Goal: Information Seeking & Learning: Check status

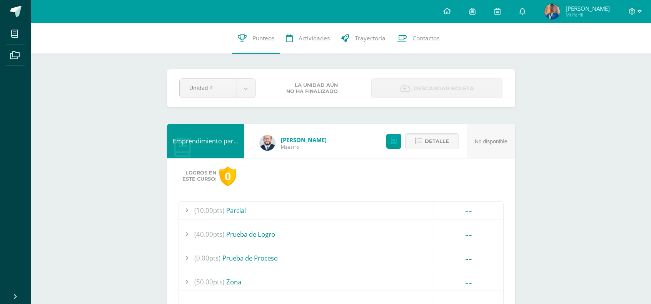
click at [525, 15] on icon at bounding box center [522, 11] width 6 height 7
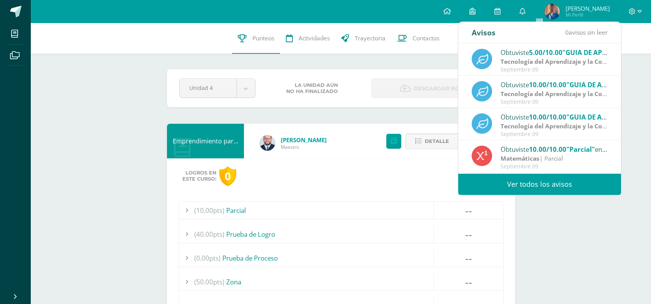
click at [526, 181] on link "Ver todos los avisos" at bounding box center [539, 184] width 163 height 21
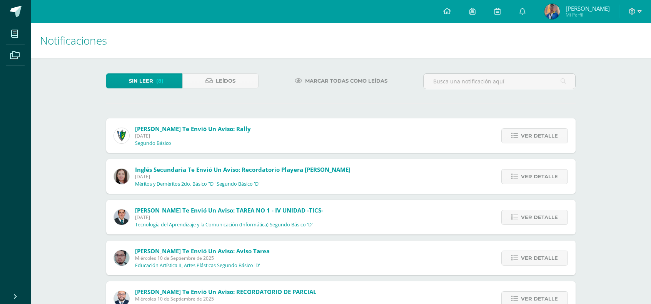
click at [535, 125] on div "Ver detalle" at bounding box center [533, 135] width 86 height 35
click at [526, 133] on span "Ver detalle" at bounding box center [539, 136] width 37 height 14
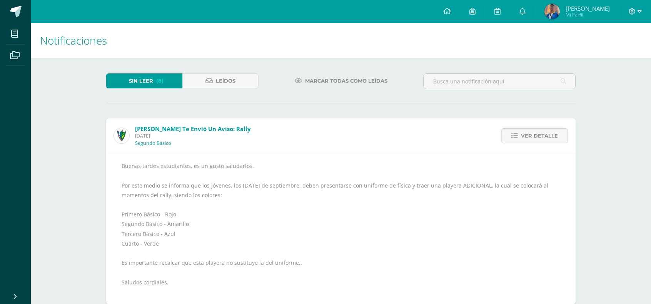
click at [512, 128] on link "Ver detalle" at bounding box center [534, 135] width 67 height 15
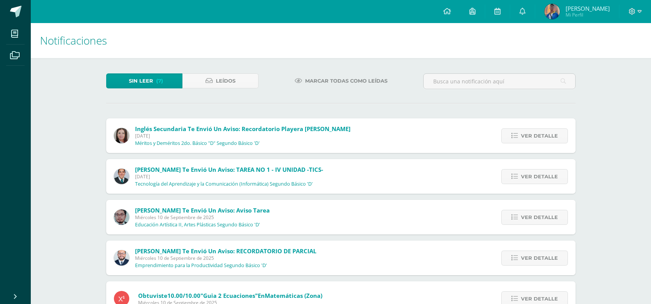
click at [512, 128] on link "Ver detalle" at bounding box center [534, 135] width 67 height 15
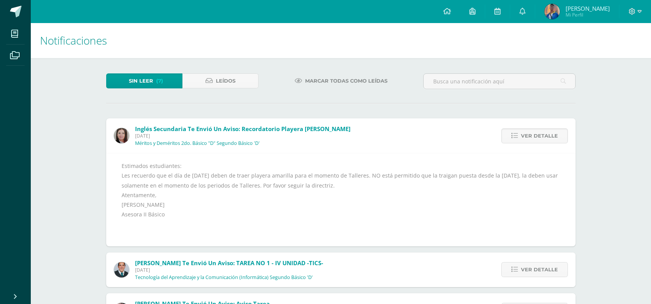
click at [512, 128] on link "Ver detalle" at bounding box center [534, 135] width 67 height 15
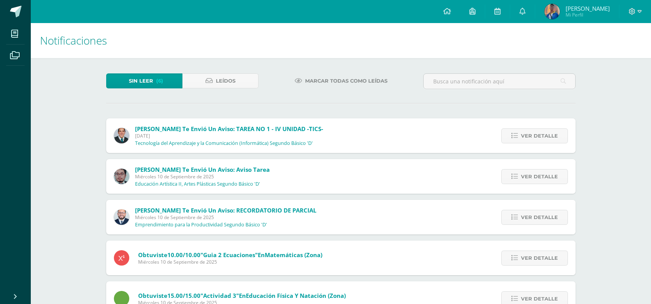
click at [512, 128] on link "Ver detalle" at bounding box center [534, 135] width 67 height 15
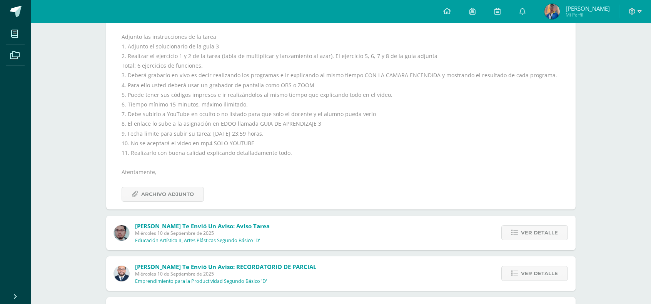
scroll to position [231, 0]
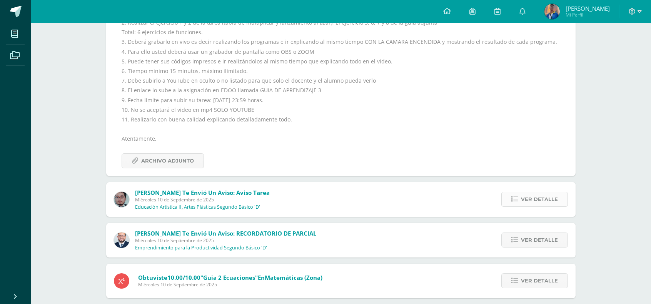
click at [547, 195] on span "Ver detalle" at bounding box center [539, 199] width 37 height 14
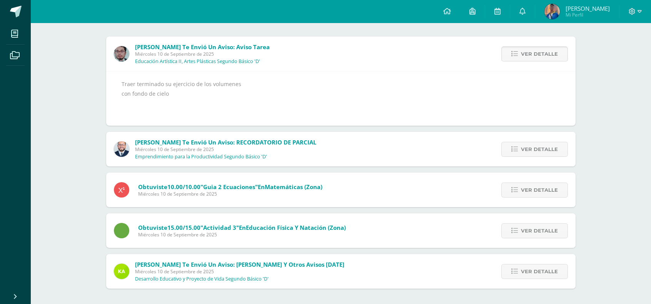
scroll to position [81, 0]
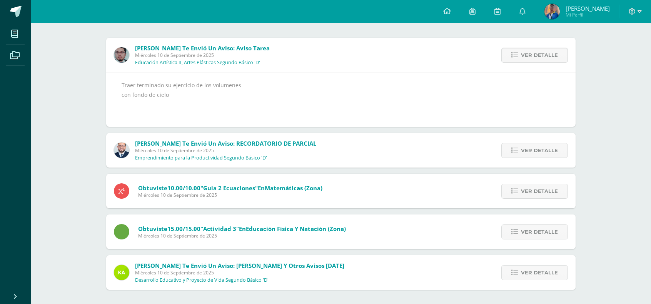
click at [522, 59] on span "Ver detalle" at bounding box center [539, 55] width 37 height 14
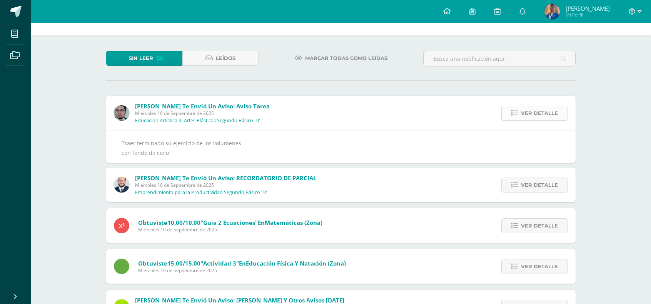
scroll to position [0, 0]
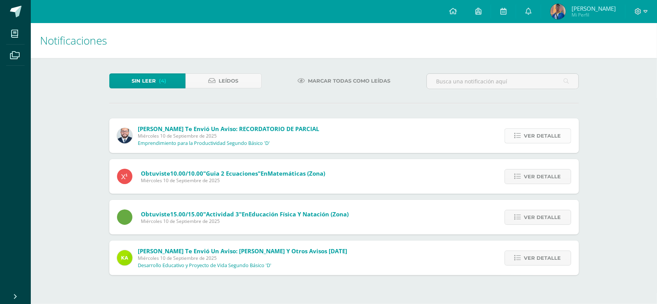
click at [531, 130] on span "Ver detalle" at bounding box center [542, 136] width 37 height 14
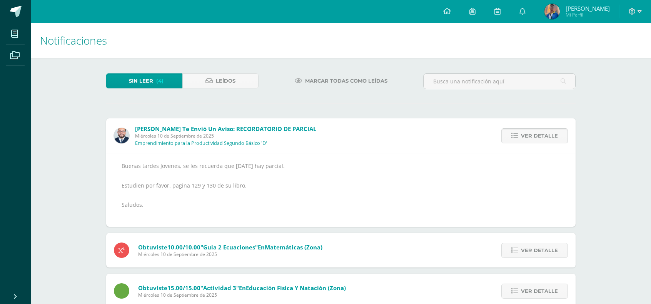
click at [531, 130] on span "Ver detalle" at bounding box center [539, 136] width 37 height 14
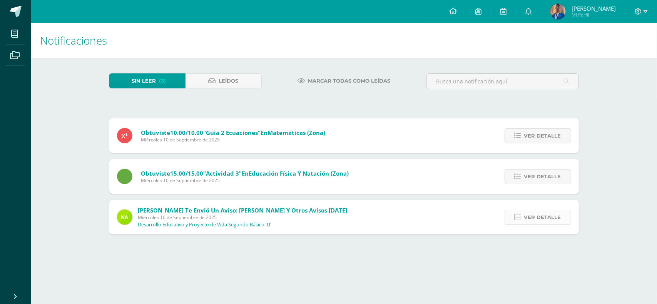
click at [538, 215] on span "Ver detalle" at bounding box center [542, 217] width 37 height 14
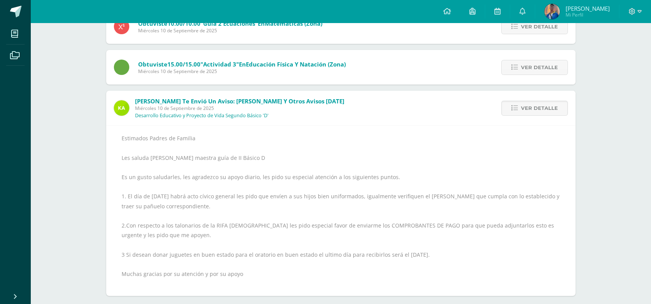
scroll to position [115, 0]
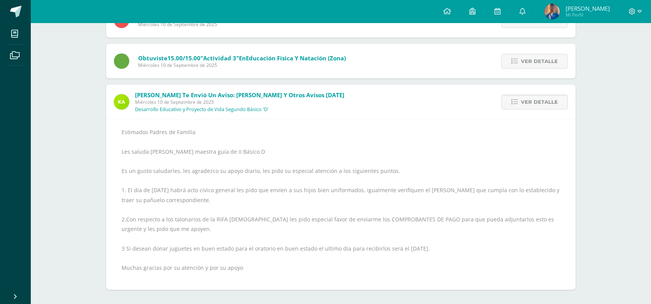
click at [586, 40] on div "Sin leer (3) Leídos Marcar todas como leídas Obtuviste 10.00/10.00 "Guia 2 Ecua…" at bounding box center [341, 124] width 500 height 363
click at [551, 61] on span "Ver detalle" at bounding box center [539, 61] width 37 height 14
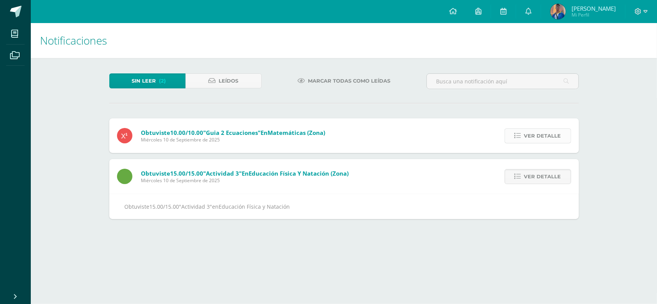
click at [527, 136] on span "Ver detalle" at bounding box center [542, 136] width 37 height 14
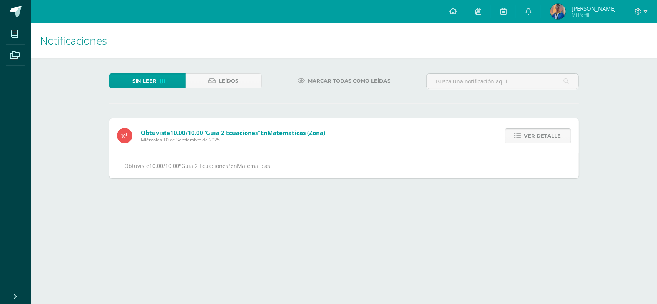
click at [527, 136] on span "Ver detalle" at bounding box center [542, 136] width 37 height 14
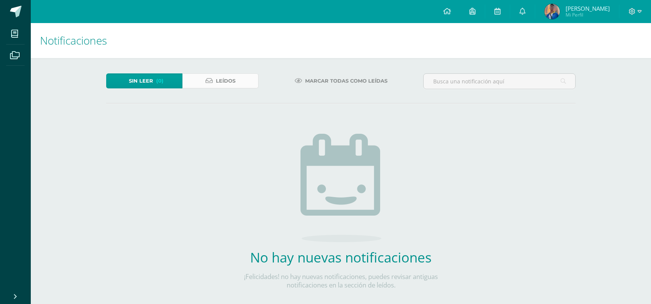
click at [218, 81] on span "Leídos" at bounding box center [226, 81] width 20 height 14
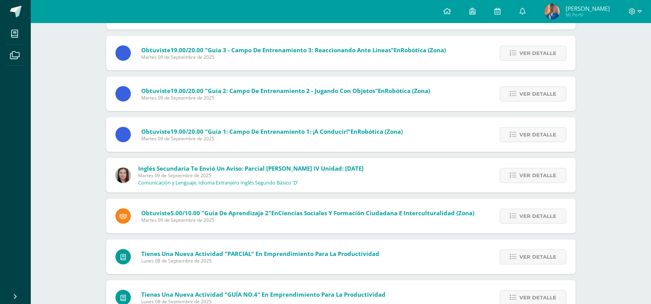
scroll to position [615, 0]
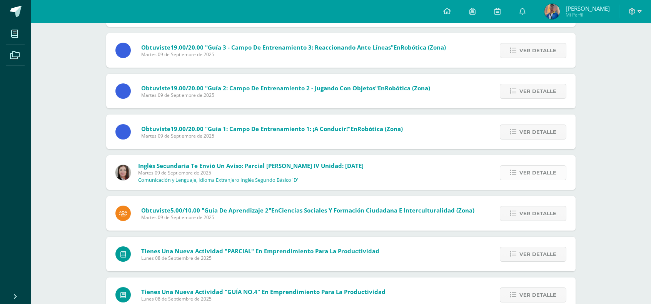
click at [541, 172] on span "Ver detalle" at bounding box center [537, 173] width 37 height 14
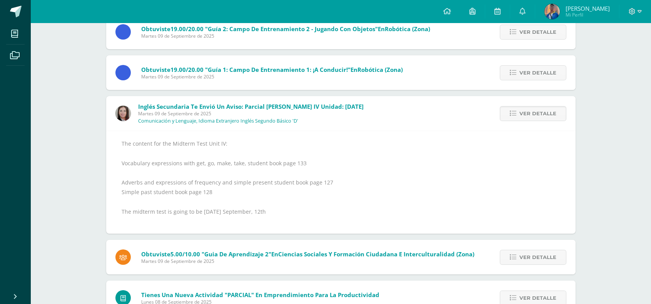
scroll to position [692, 0]
